Goal: Task Accomplishment & Management: Use online tool/utility

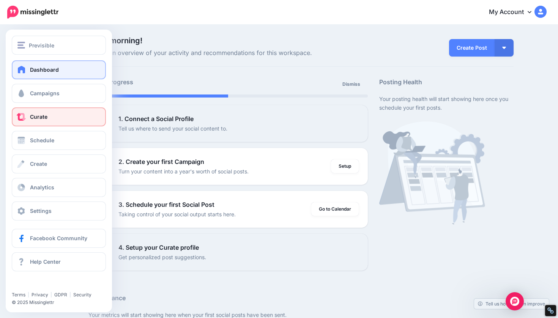
click at [41, 116] on span "Curate" at bounding box center [38, 117] width 17 height 6
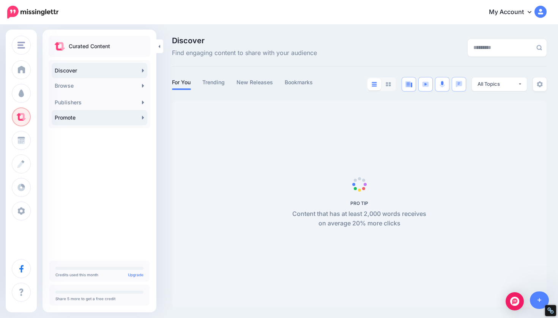
click at [119, 116] on link "Promote" at bounding box center [100, 117] width 96 height 15
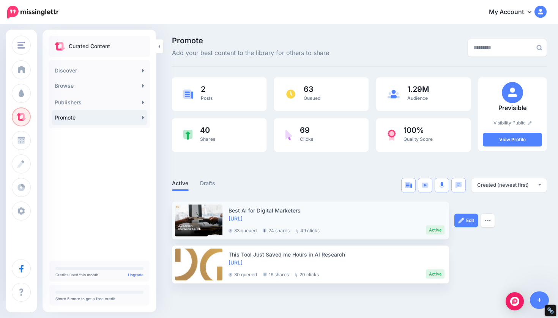
click at [481, 223] on div "Edit Preview Post Delete Post" at bounding box center [483, 221] width 57 height 38
click at [486, 222] on button "button" at bounding box center [488, 221] width 14 height 14
click at [285, 185] on ul "Active Drafts" at bounding box center [266, 184] width 188 height 13
drag, startPoint x: 226, startPoint y: 218, endPoint x: 281, endPoint y: 219, distance: 55.1
click at [281, 219] on li "Best AI for Digital Marketers https://lttr.ai/AejEi 33 queued 24 shares 49 clic…" at bounding box center [310, 221] width 277 height 38
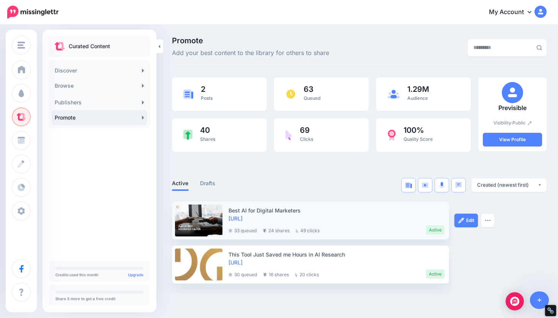
copy link "https://lttr.ai/AejEi"
click at [401, 208] on div "Best AI for Digital Marketers" at bounding box center [337, 211] width 216 height 8
click at [460, 219] on img at bounding box center [461, 221] width 6 height 6
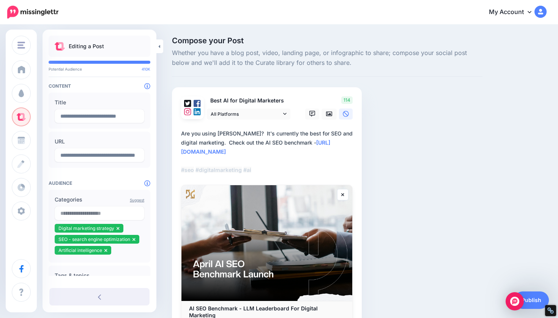
click at [244, 133] on textarea "**********" at bounding box center [268, 152] width 175 height 46
click at [243, 141] on textarea "**********" at bounding box center [268, 152] width 175 height 46
